Goal: Obtain resource: Obtain resource

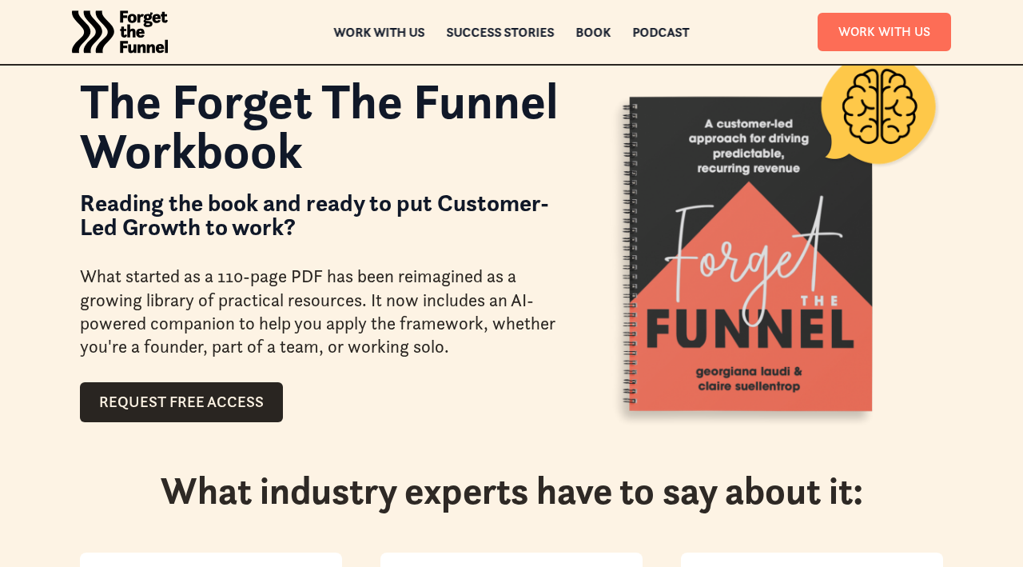
scroll to position [50, 0]
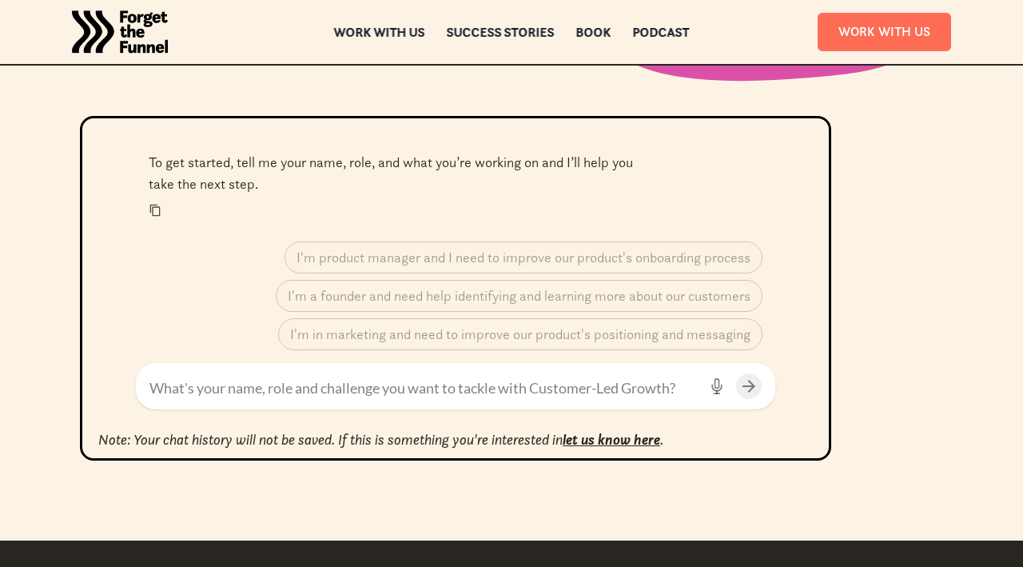
scroll to position [608, 0]
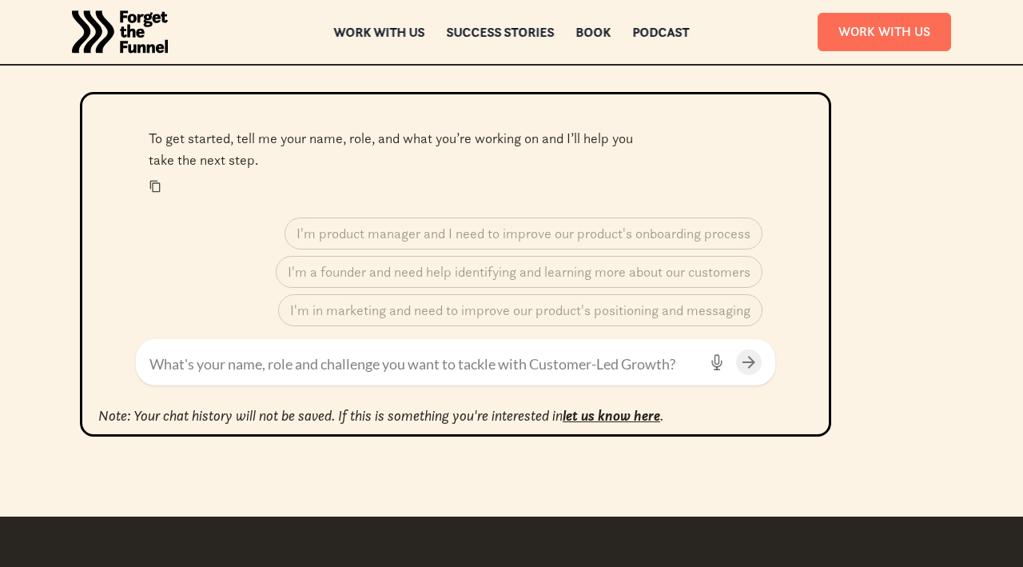
click at [384, 365] on textarea at bounding box center [424, 364] width 548 height 22
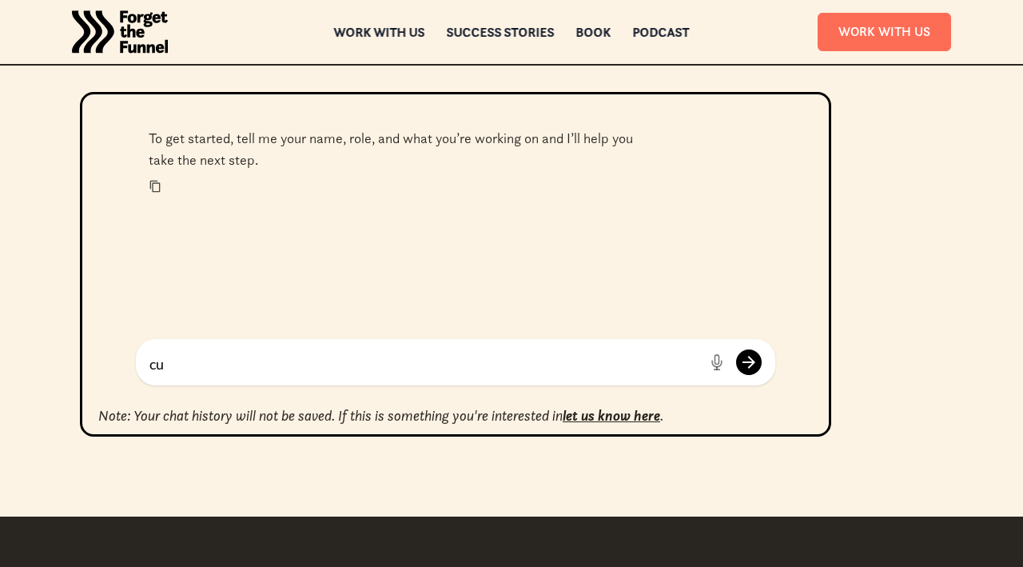
type textarea "c"
type textarea "i'm looking for the customer experience map template"
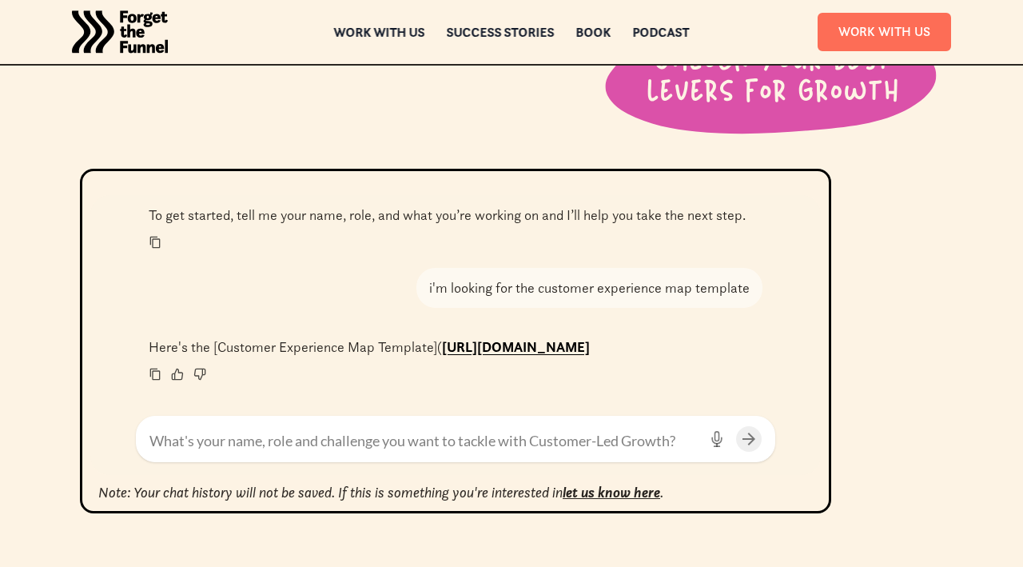
scroll to position [536, 0]
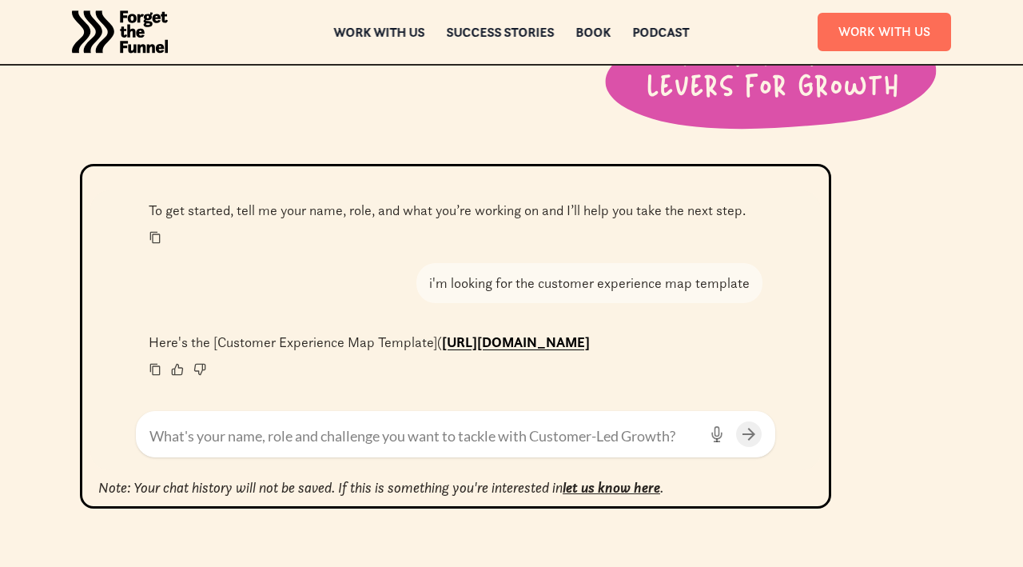
click at [436, 353] on p "Here's the [Customer Experience Map Template]( [URL][DOMAIN_NAME]" at bounding box center [456, 342] width 614 height 21
click at [421, 368] on div at bounding box center [333, 369] width 369 height 13
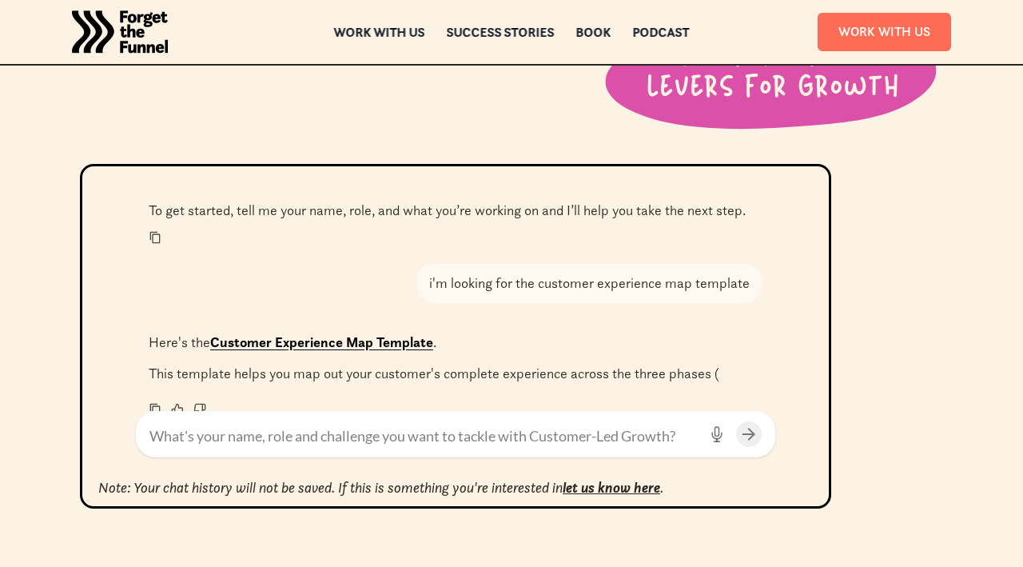
click at [393, 341] on link "Customer Experience Map Template" at bounding box center [321, 342] width 223 height 18
